Goal: Find specific fact: Find contact information

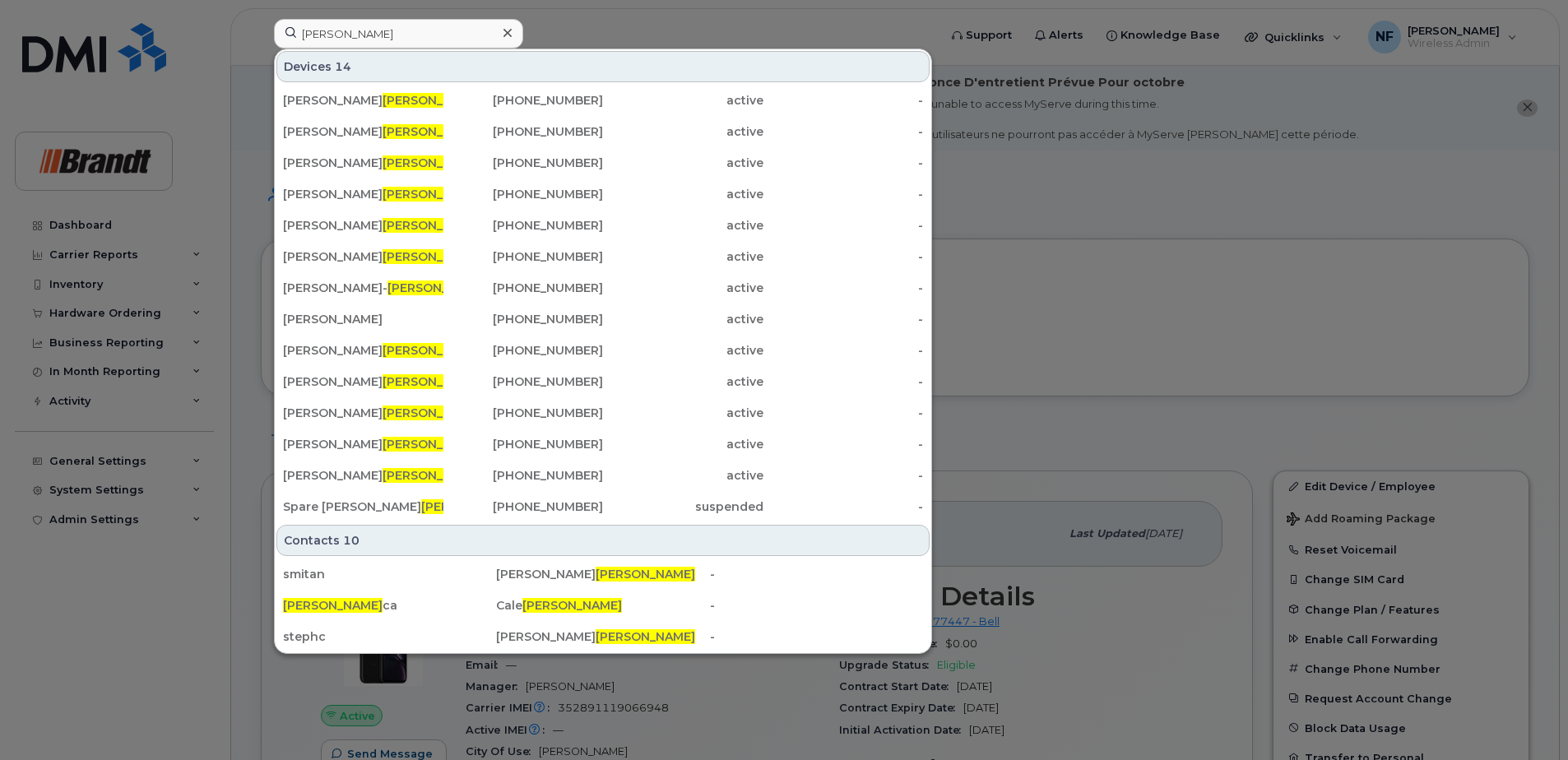
type input "smith"
click at [378, 348] on div "Adam Smith" at bounding box center [363, 349] width 160 height 16
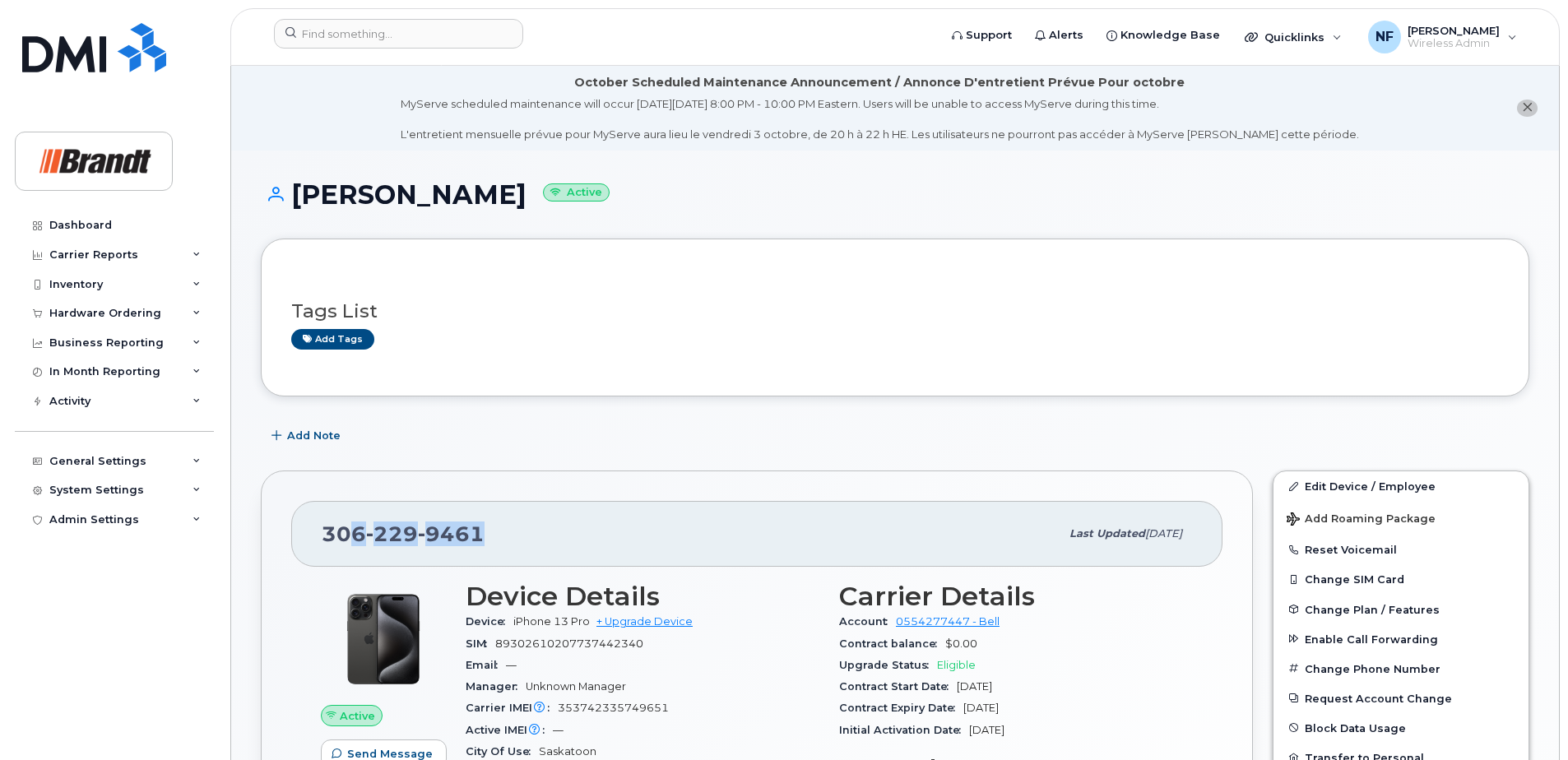
drag, startPoint x: 486, startPoint y: 536, endPoint x: 349, endPoint y: 532, distance: 137.1
click at [349, 532] on div "306 229 9461" at bounding box center [690, 534] width 738 height 34
drag, startPoint x: 348, startPoint y: 532, endPoint x: 510, endPoint y: 529, distance: 162.0
click at [510, 529] on div "306 229 9461" at bounding box center [690, 534] width 738 height 34
click at [449, 534] on span "9461" at bounding box center [452, 534] width 67 height 25
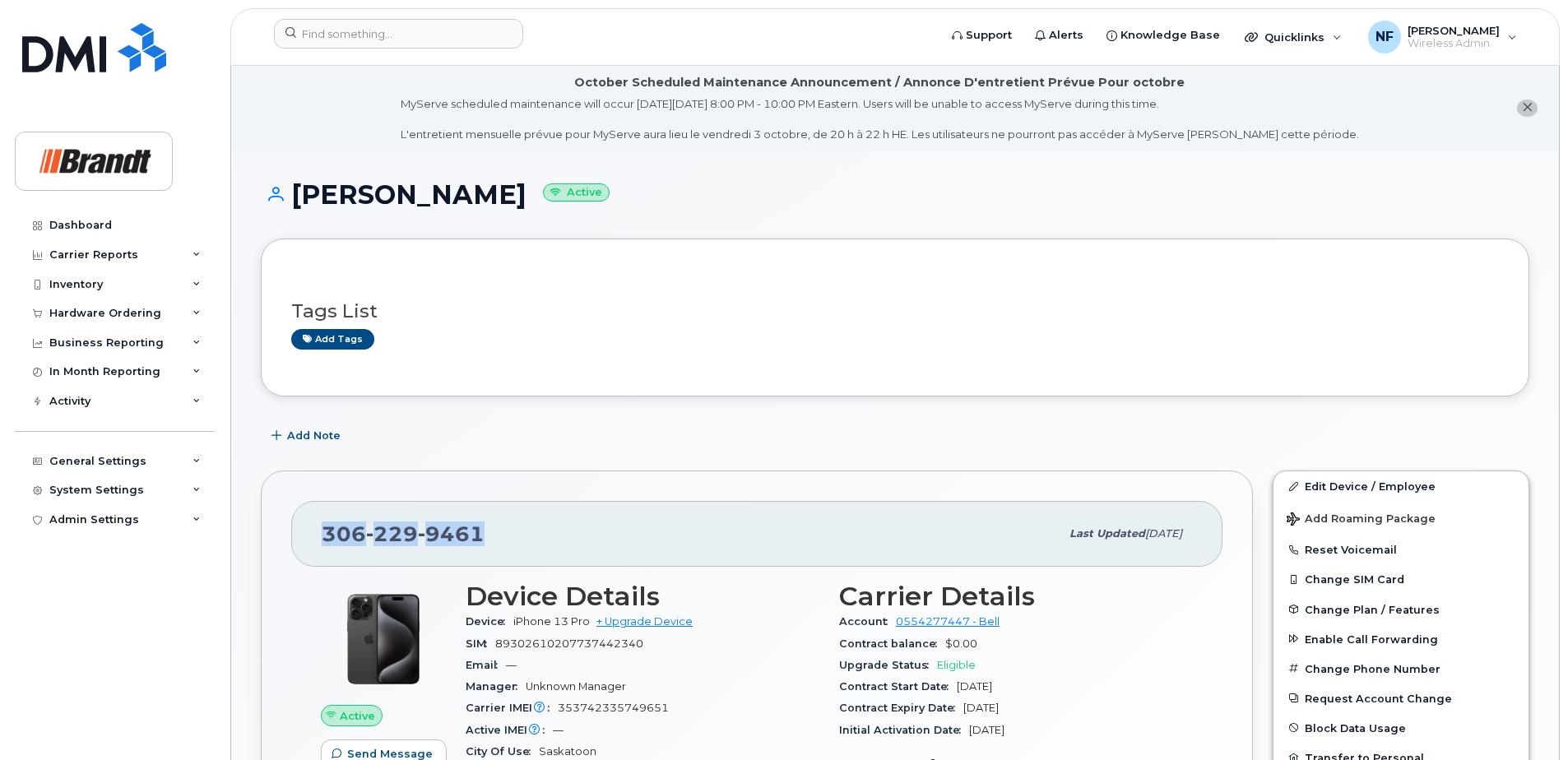
click at [449, 534] on span "9461" at bounding box center [452, 534] width 67 height 25
copy span "306 229 9461"
click at [443, 36] on input at bounding box center [398, 33] width 249 height 30
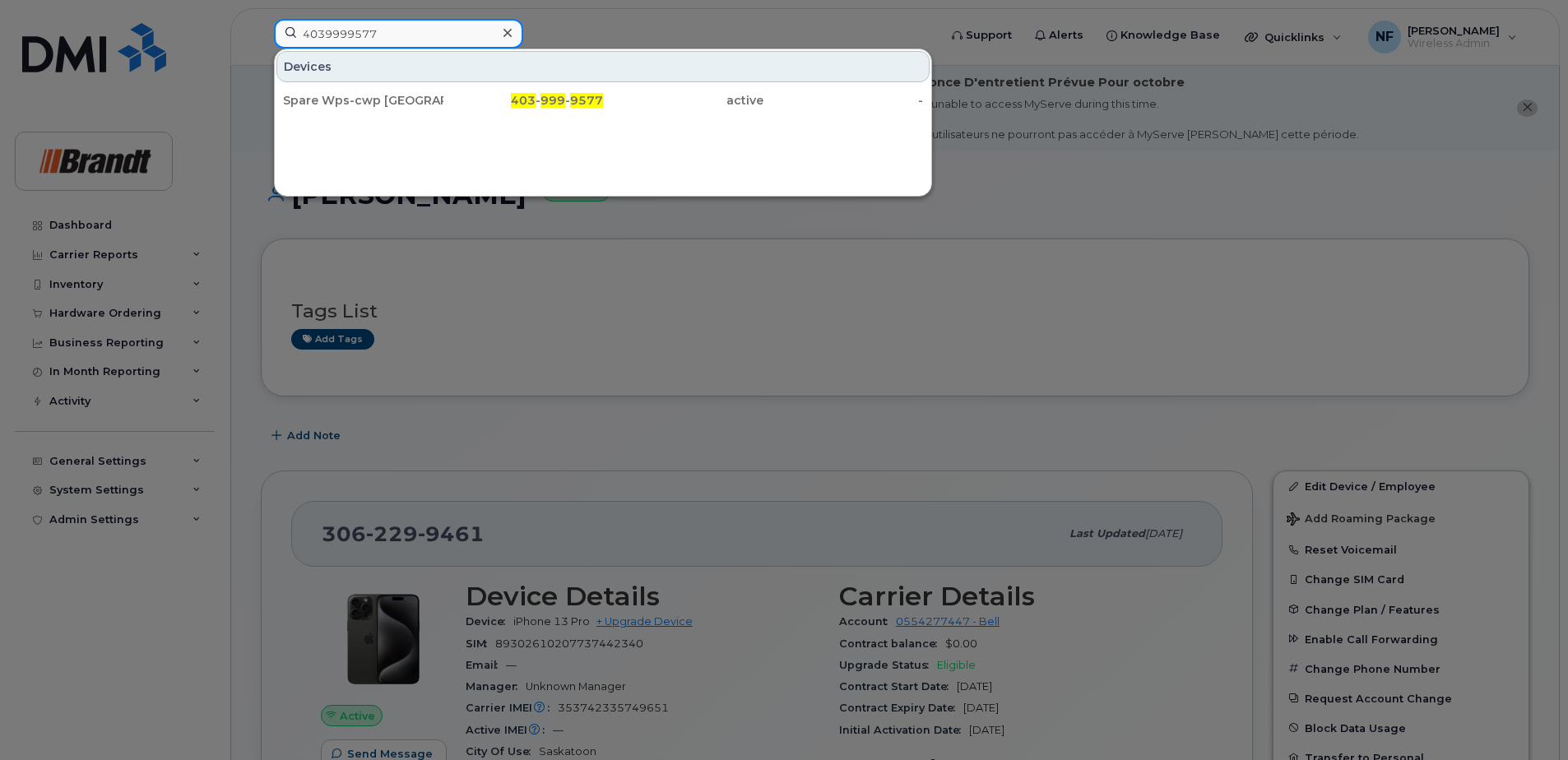
type input "4039999577"
click at [431, 93] on div "Spare Wps-cwp [GEOGRAPHIC_DATA]" at bounding box center [363, 100] width 160 height 16
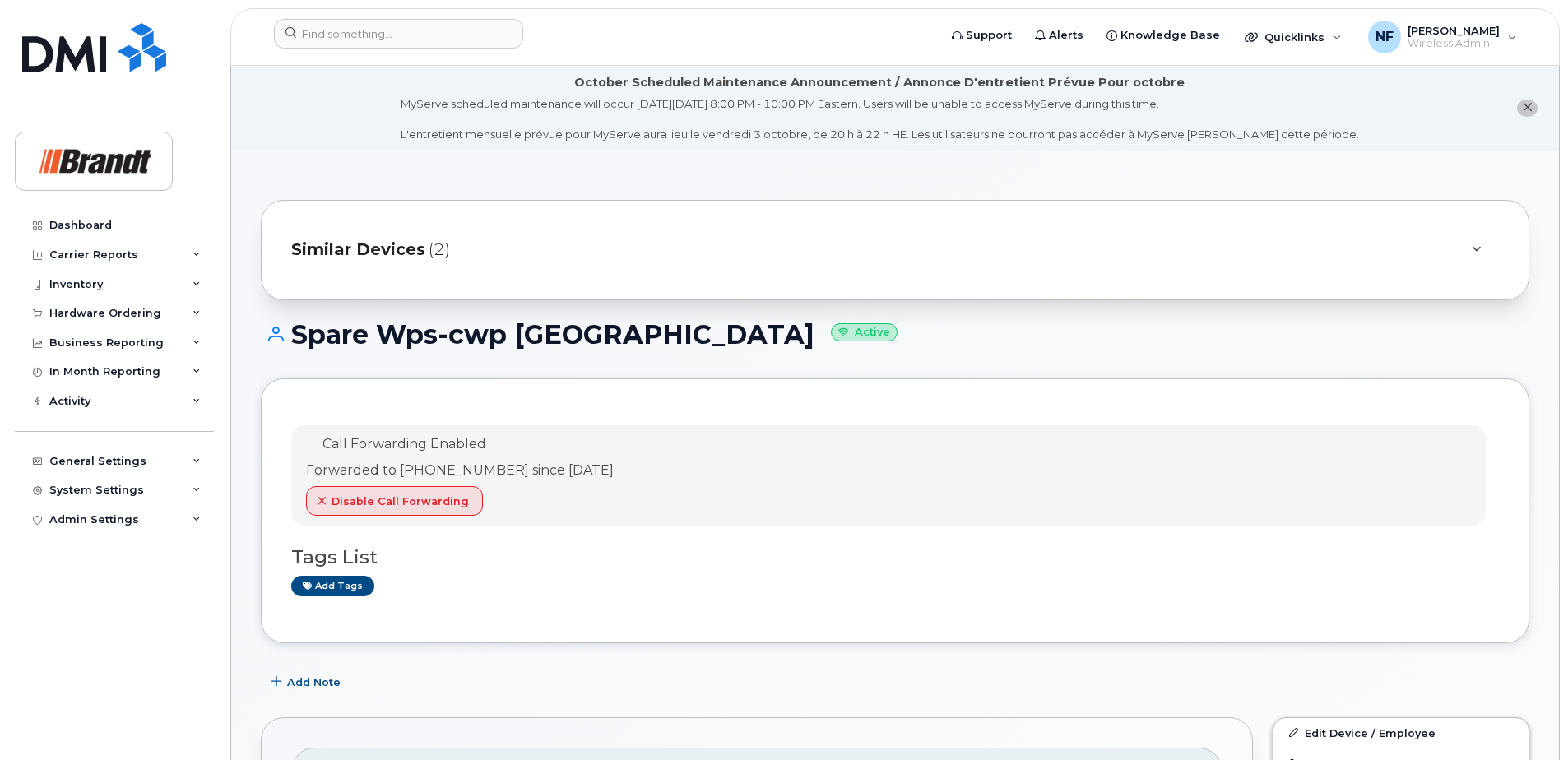
scroll to position [246, 0]
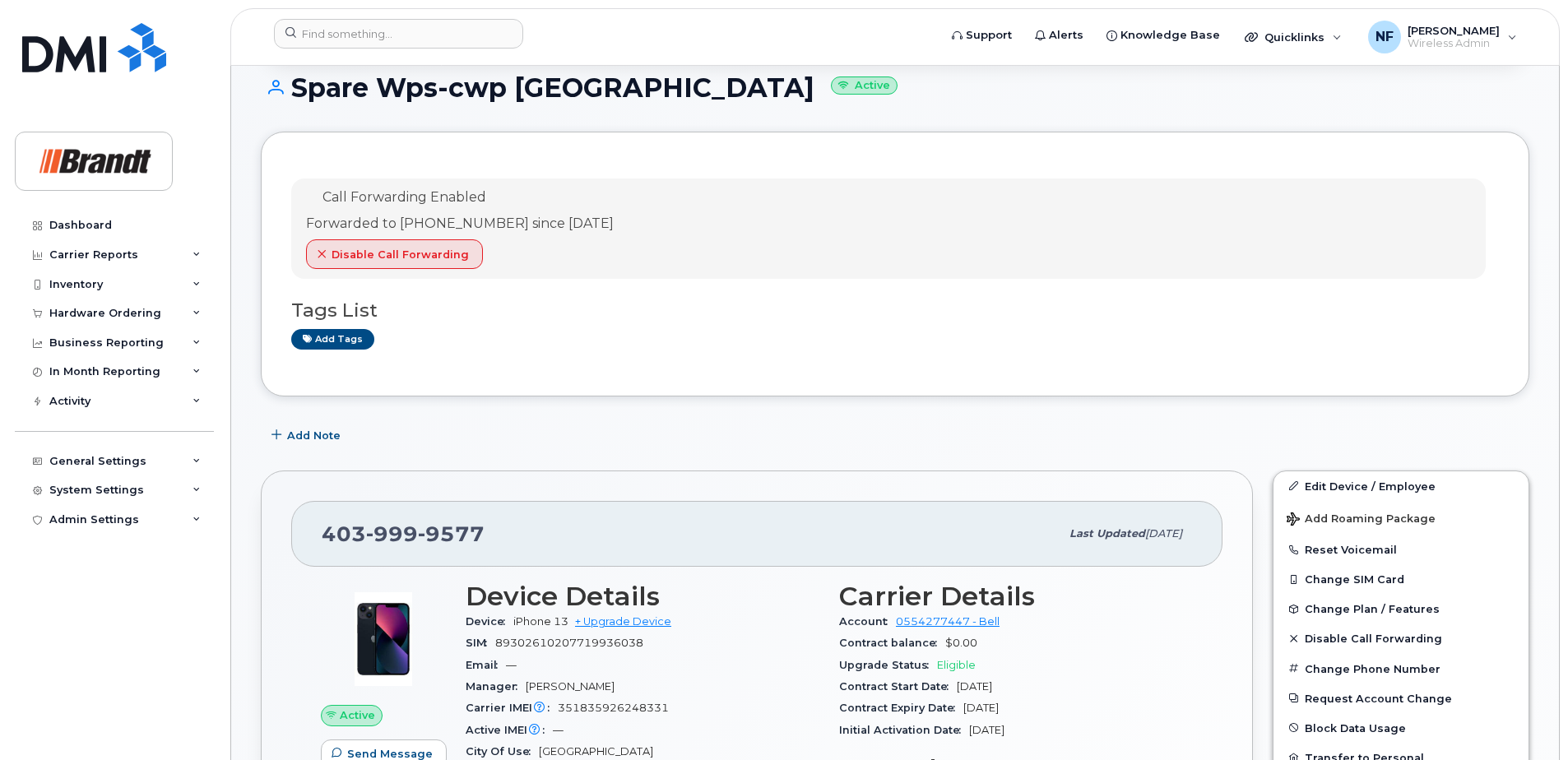
click at [442, 546] on span "9577" at bounding box center [452, 534] width 67 height 25
click at [450, 526] on span "9577" at bounding box center [452, 534] width 67 height 25
copy span "[PHONE_NUMBER]"
